Goal: Information Seeking & Learning: Find specific page/section

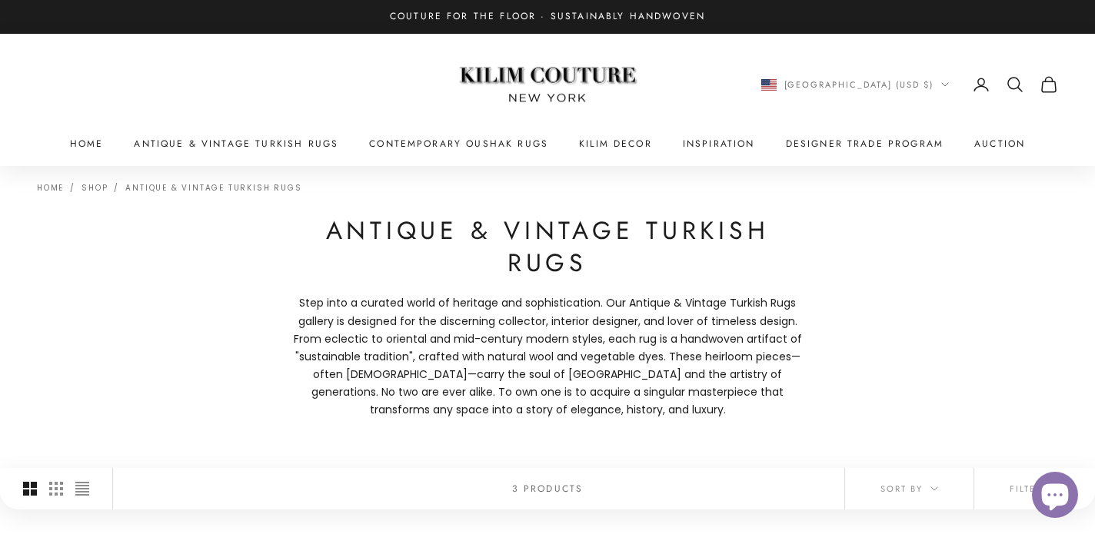
click at [1016, 82] on icon "Secondary navigation" at bounding box center [1015, 84] width 18 height 18
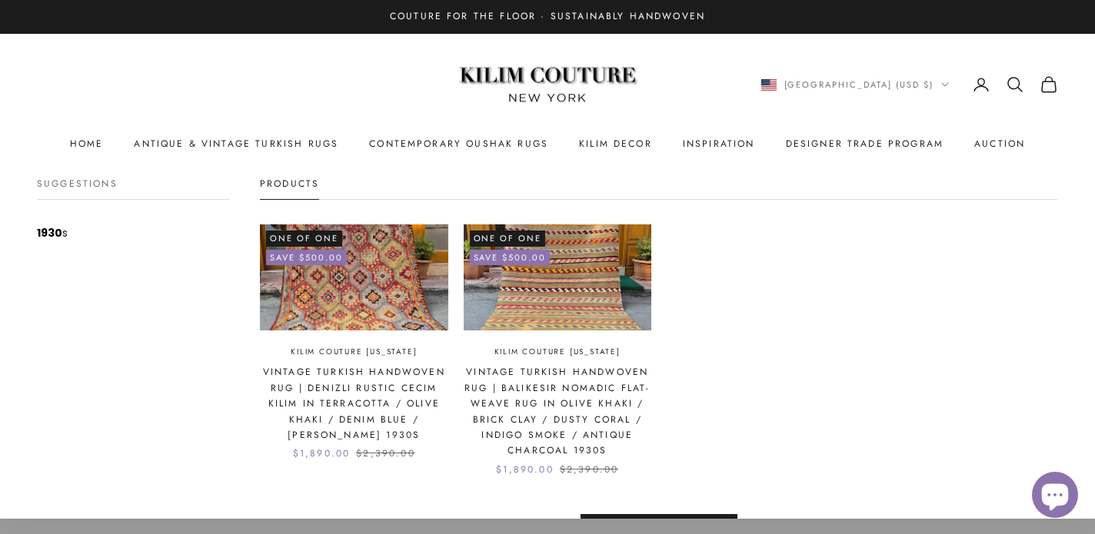
scroll to position [68, 0]
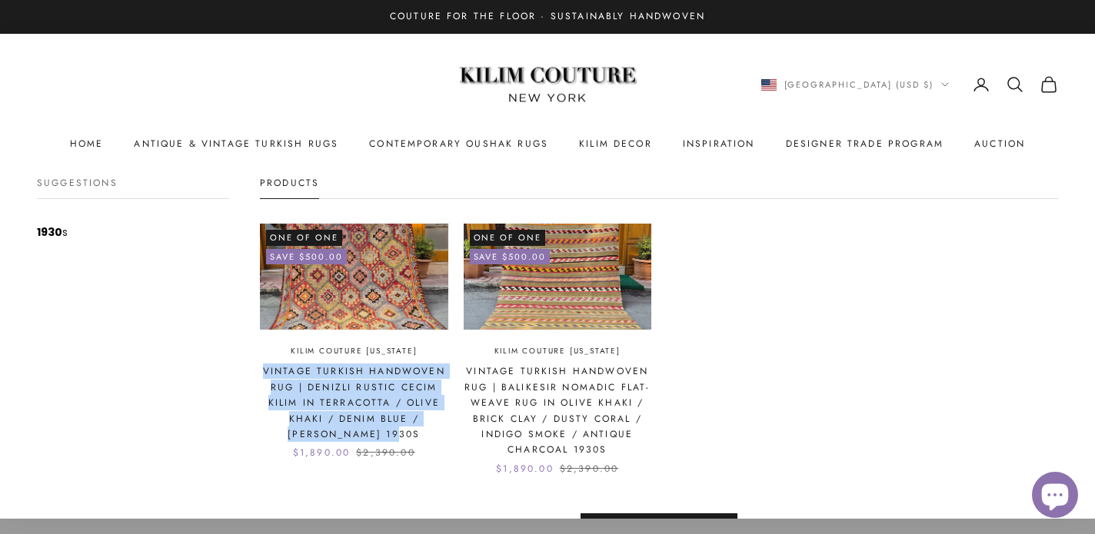
click at [1016, 83] on icon "Secondary navigation" at bounding box center [1015, 84] width 18 height 18
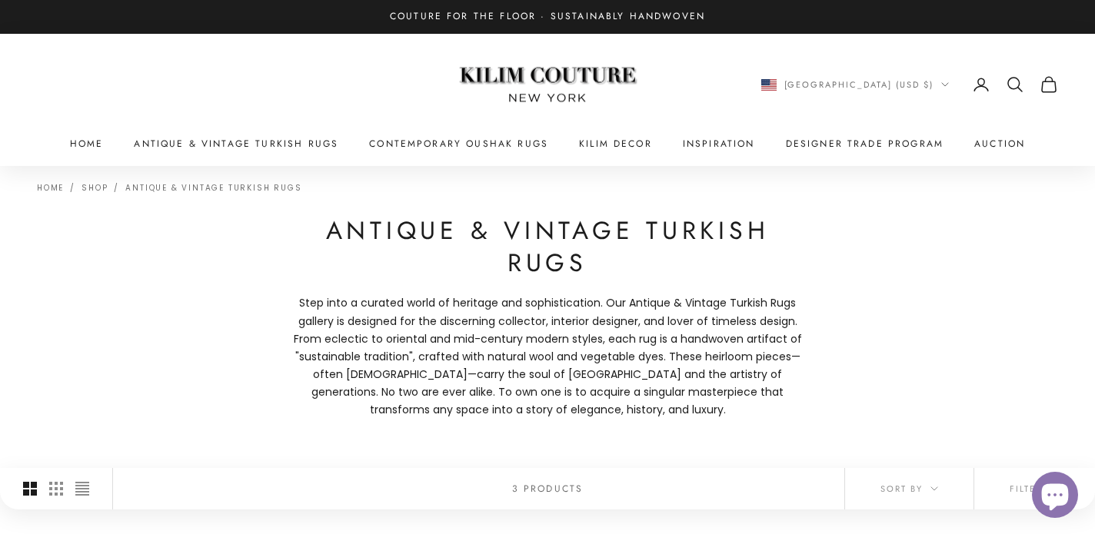
click at [1016, 83] on icon "Secondary navigation" at bounding box center [1015, 84] width 18 height 18
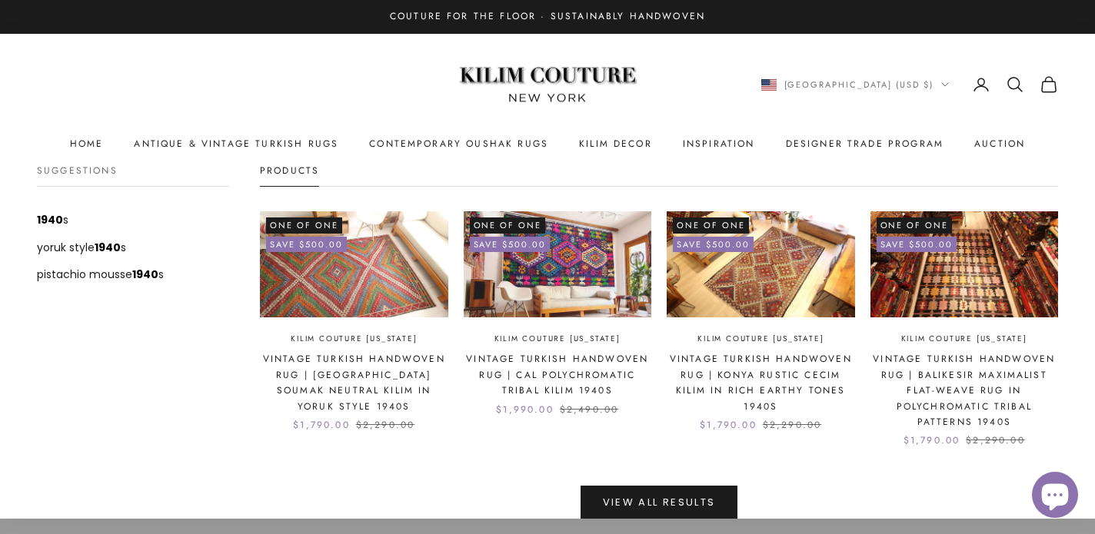
scroll to position [118, 0]
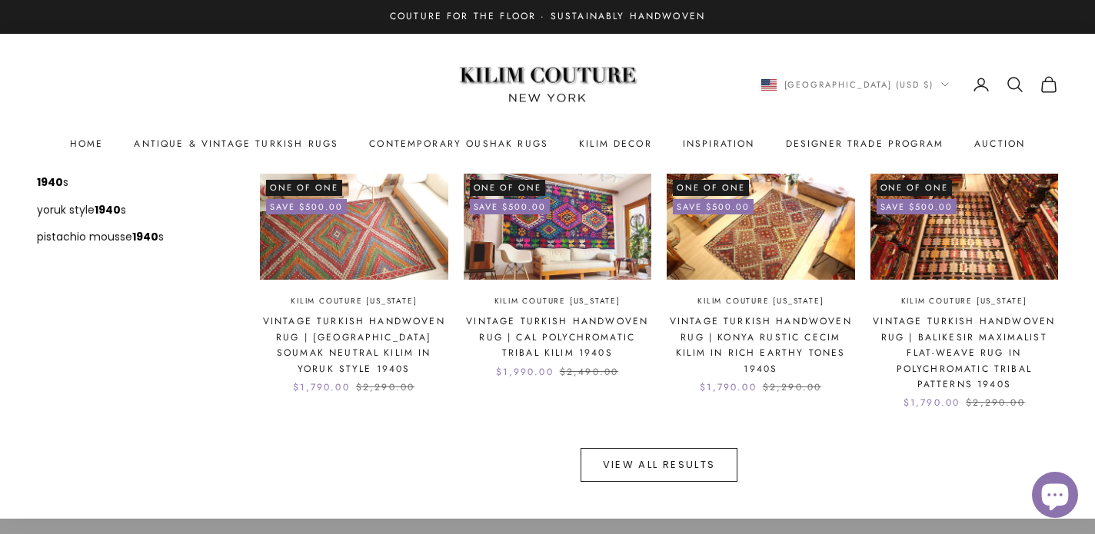
type input "****"
click at [634, 461] on button "View all results" at bounding box center [658, 465] width 157 height 34
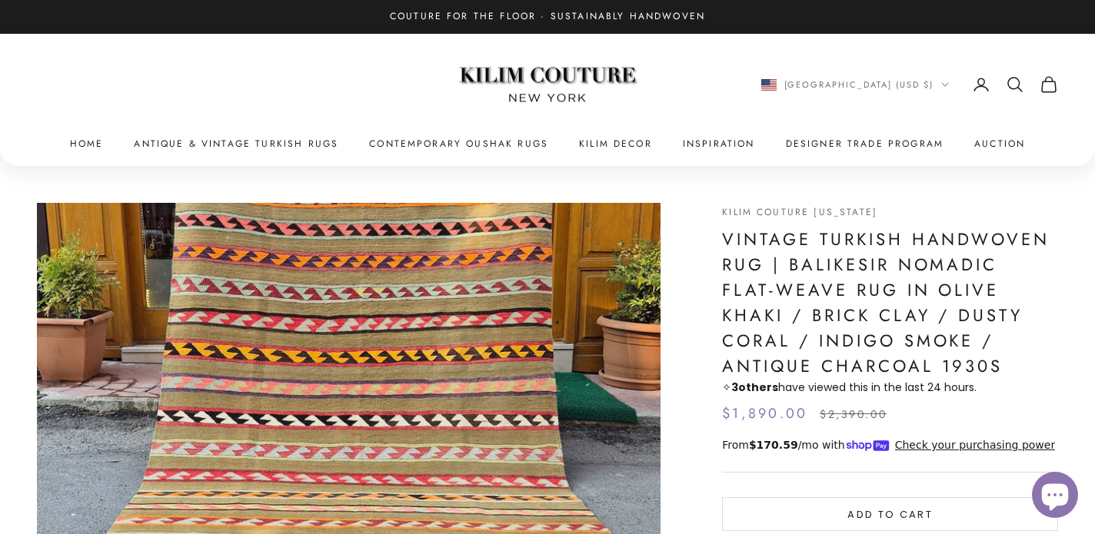
click at [1016, 86] on icon "Secondary navigation" at bounding box center [1015, 84] width 18 height 18
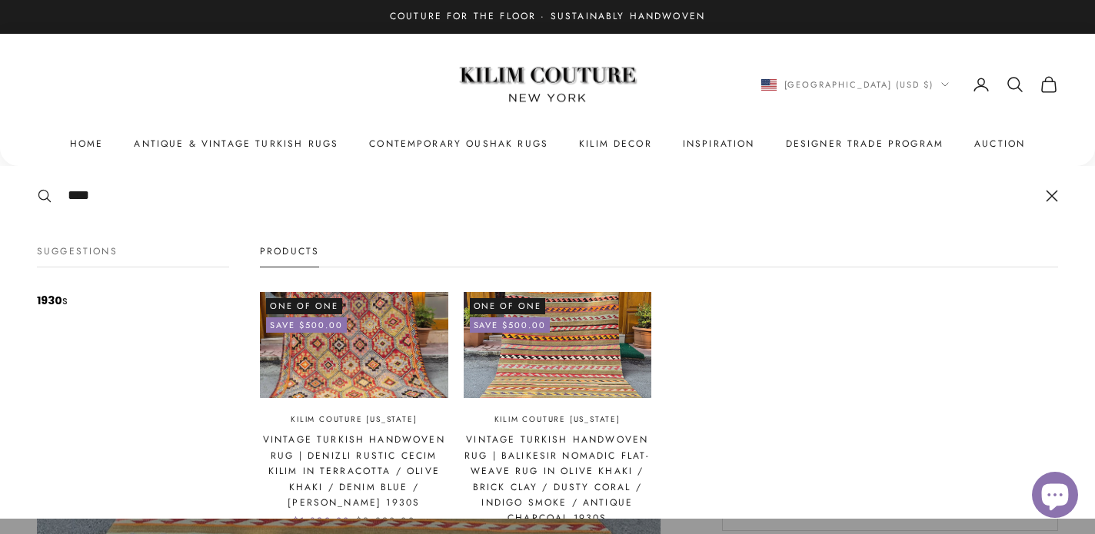
type input "****"
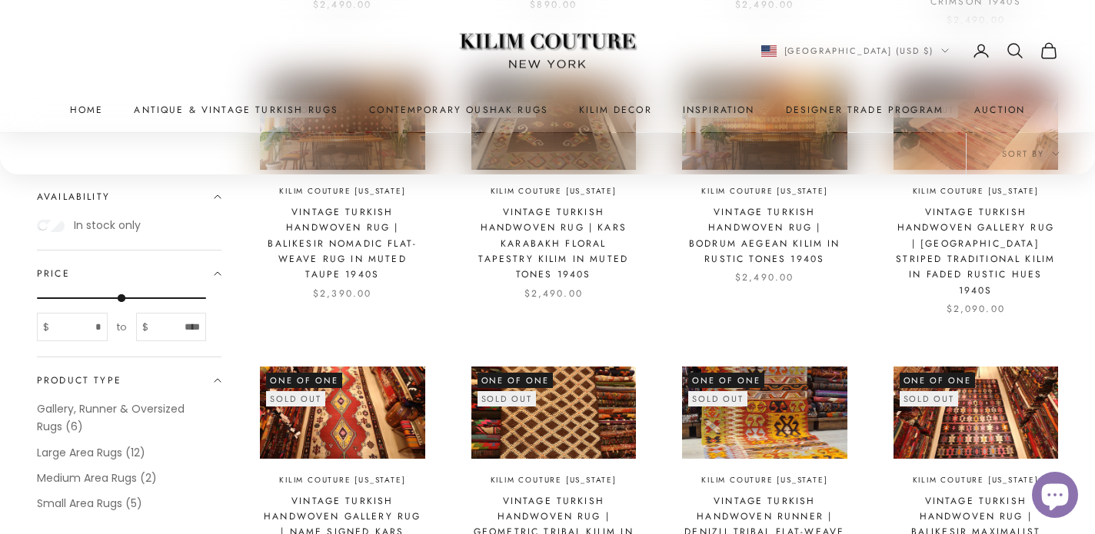
scroll to position [1266, 0]
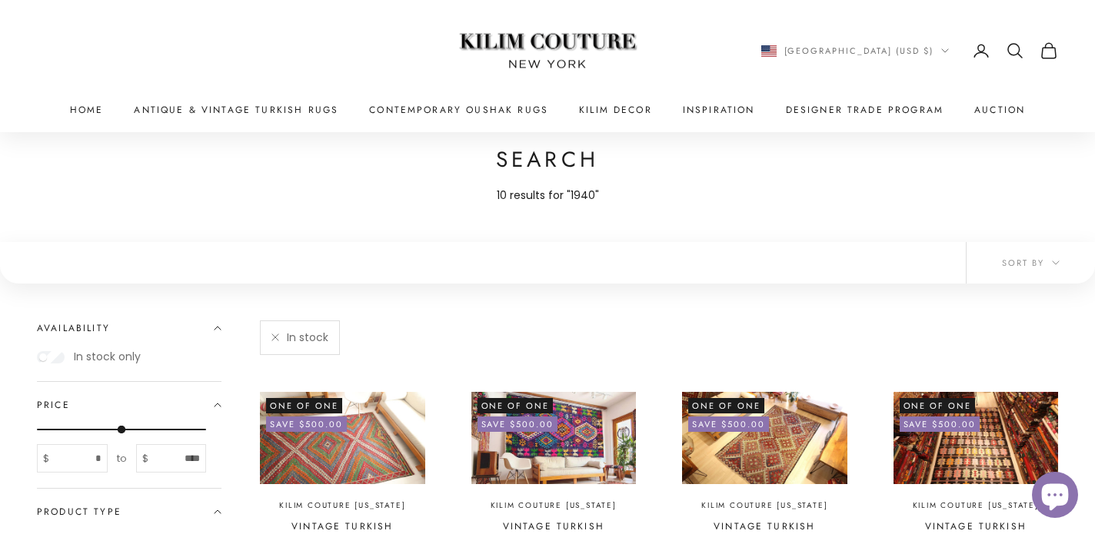
scroll to position [68, 0]
